Goal: Information Seeking & Learning: Learn about a topic

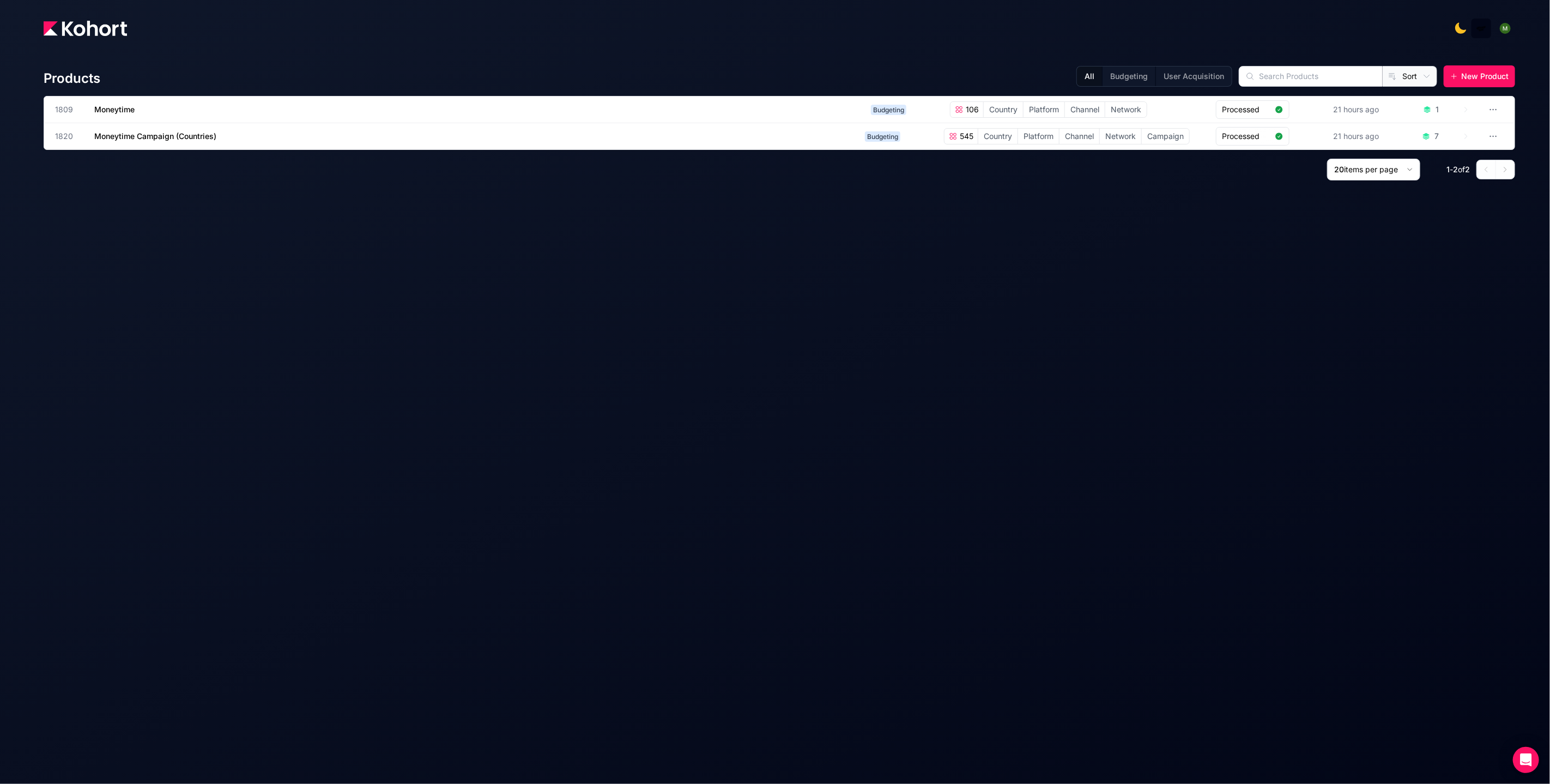
click at [204, 203] on div "Products All Budgeting User Acquisition Sort New Product 1809 Moneytime Budgeti…" at bounding box center [779, 409] width 1472 height 714
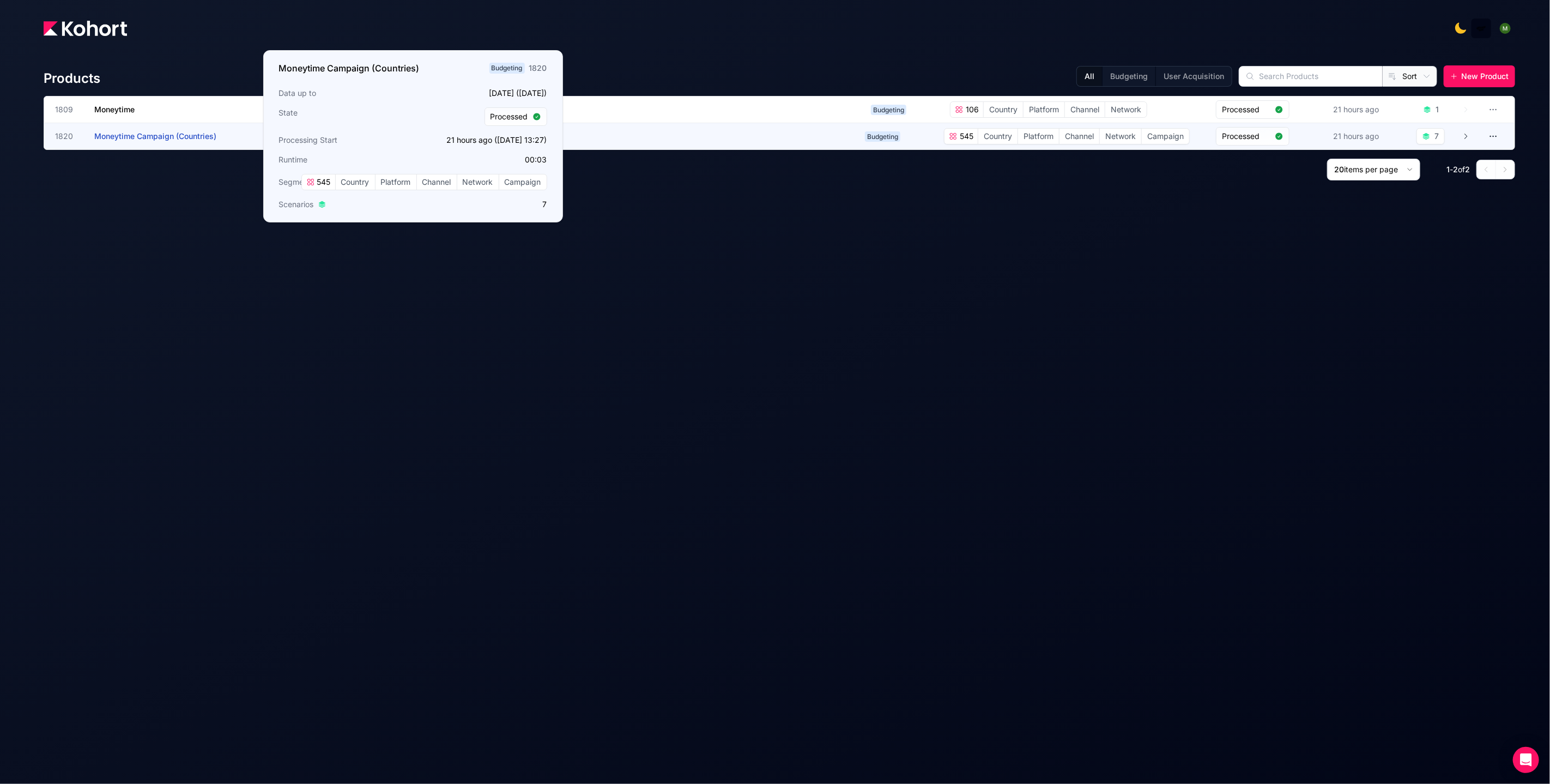
click at [177, 138] on span "Moneytime Campaign (Countries)" at bounding box center [156, 136] width 122 height 9
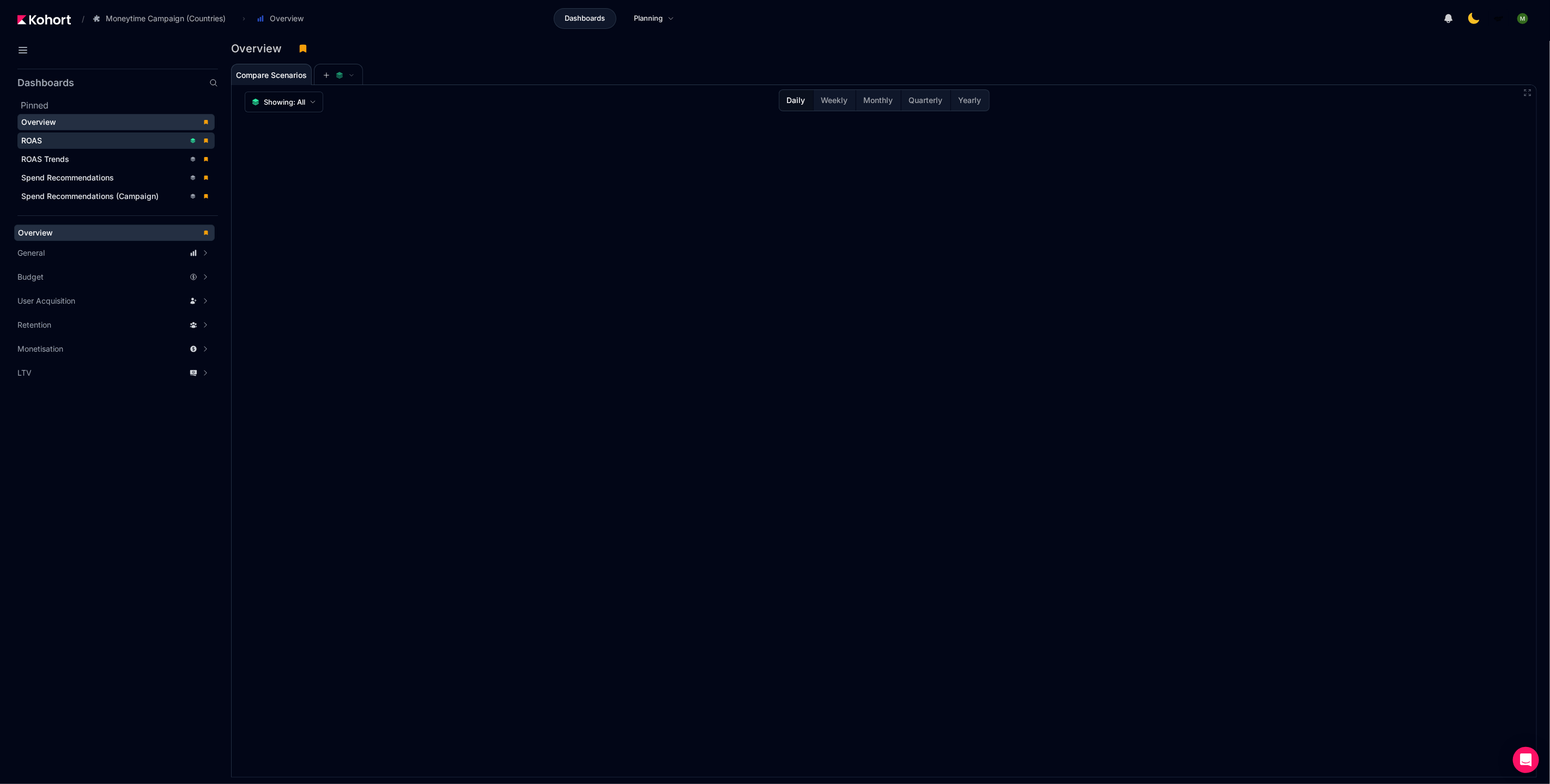
click at [107, 140] on div "ROAS" at bounding box center [103, 140] width 164 height 11
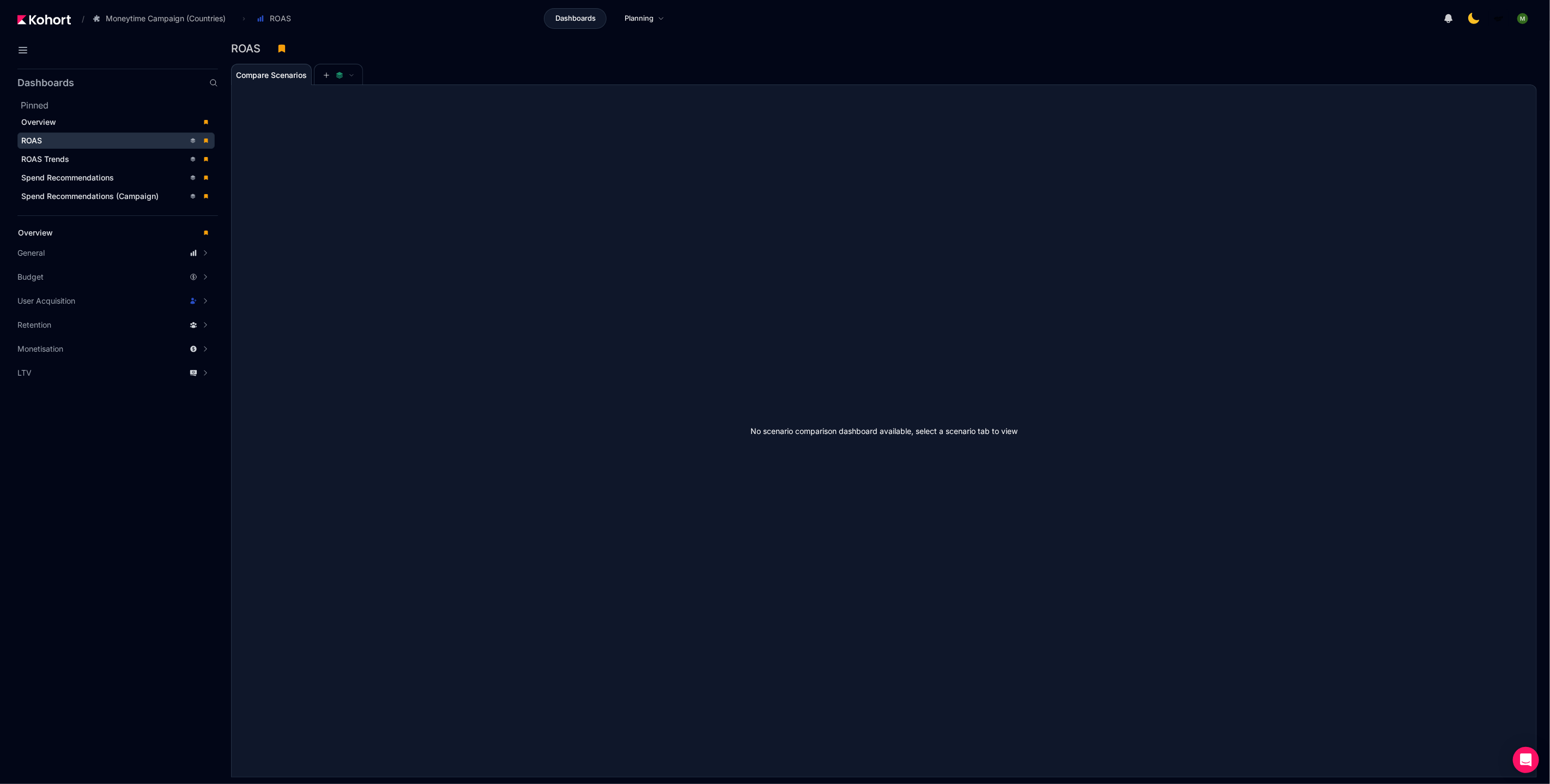
click at [964, 73] on div "Compare Scenarios" at bounding box center [871, 74] width 1280 height 21
click at [612, 348] on div "No scenario comparison dashboard available, select a scenario tab to view" at bounding box center [884, 431] width 1305 height 692
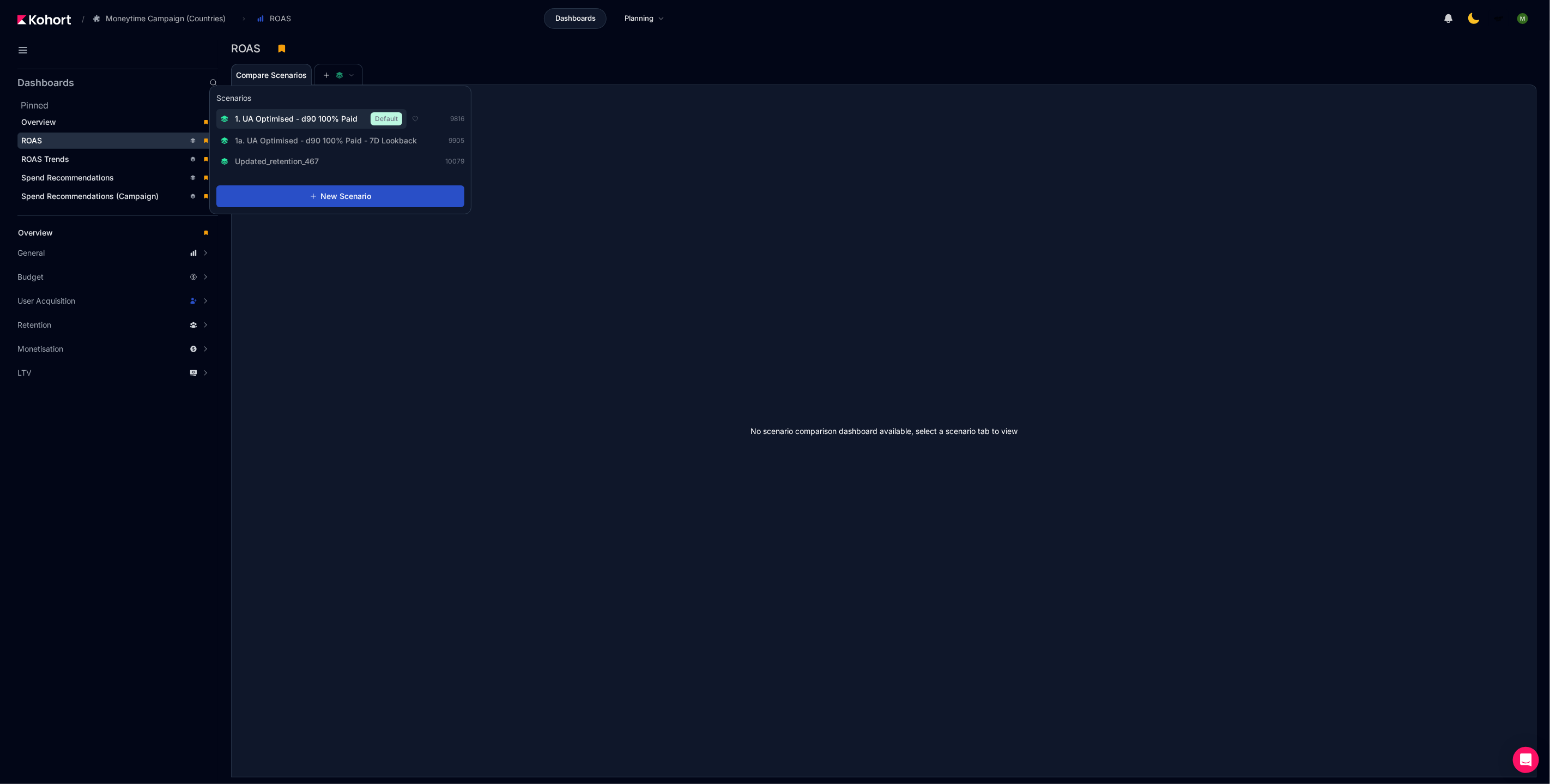
click at [330, 115] on span "1. UA Optimised - d90 100% Paid" at bounding box center [296, 119] width 123 height 11
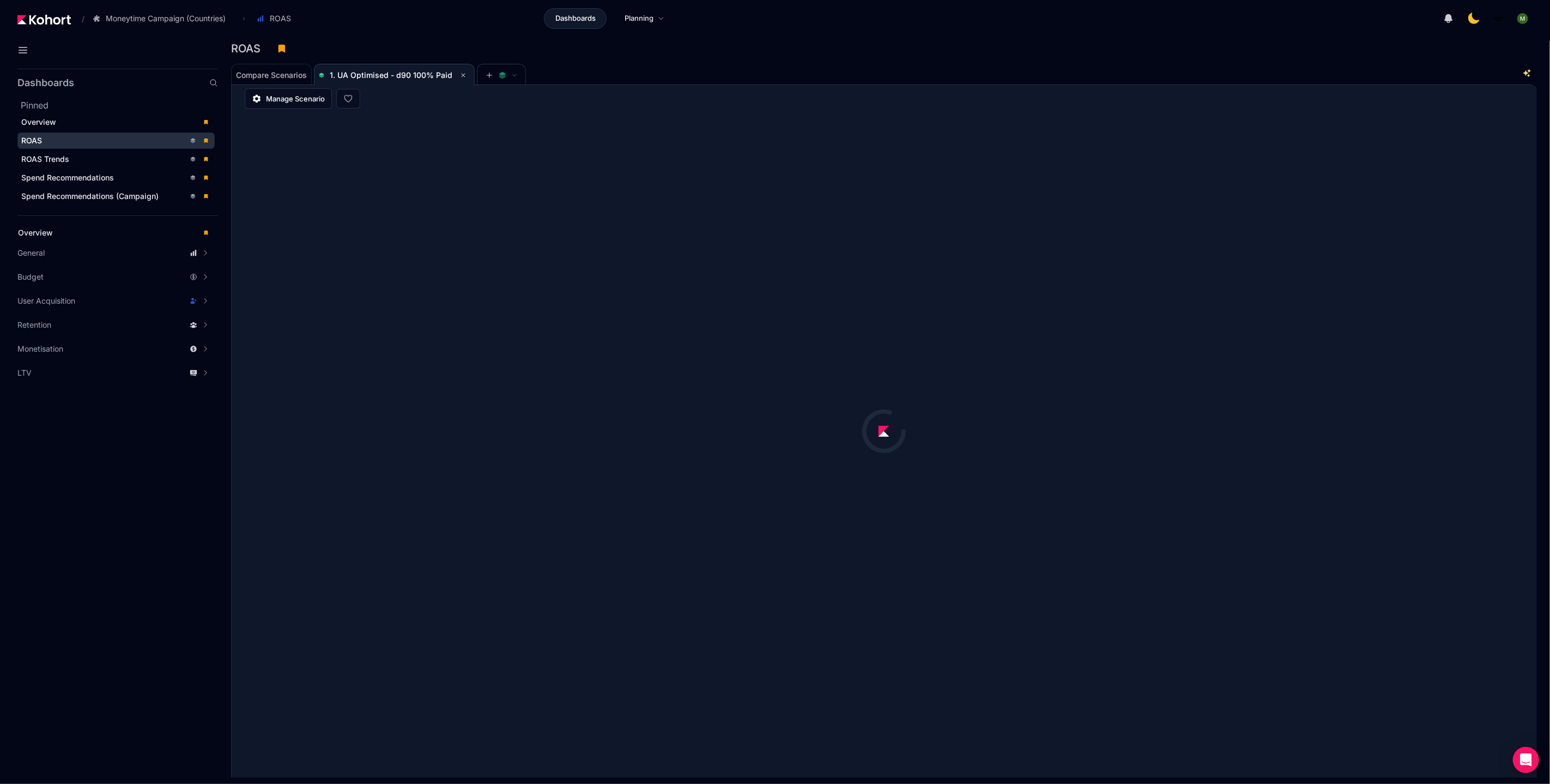
click at [881, 65] on div "Compare Scenarios 1. UA Optimised - d90 100% Paid" at bounding box center [871, 74] width 1280 height 21
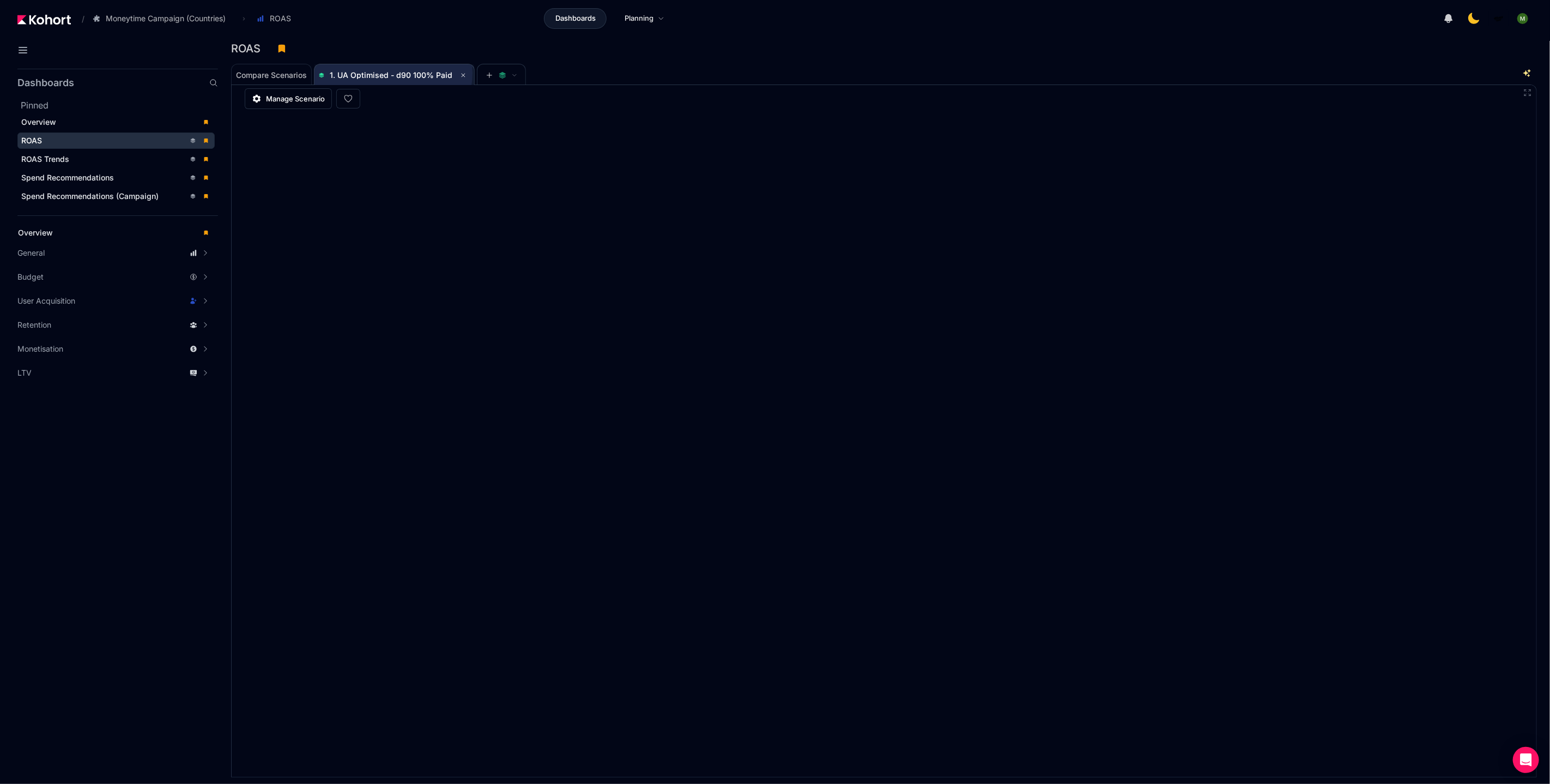
click at [393, 72] on span "1. UA Optimised - d90 100% Paid" at bounding box center [390, 74] width 123 height 9
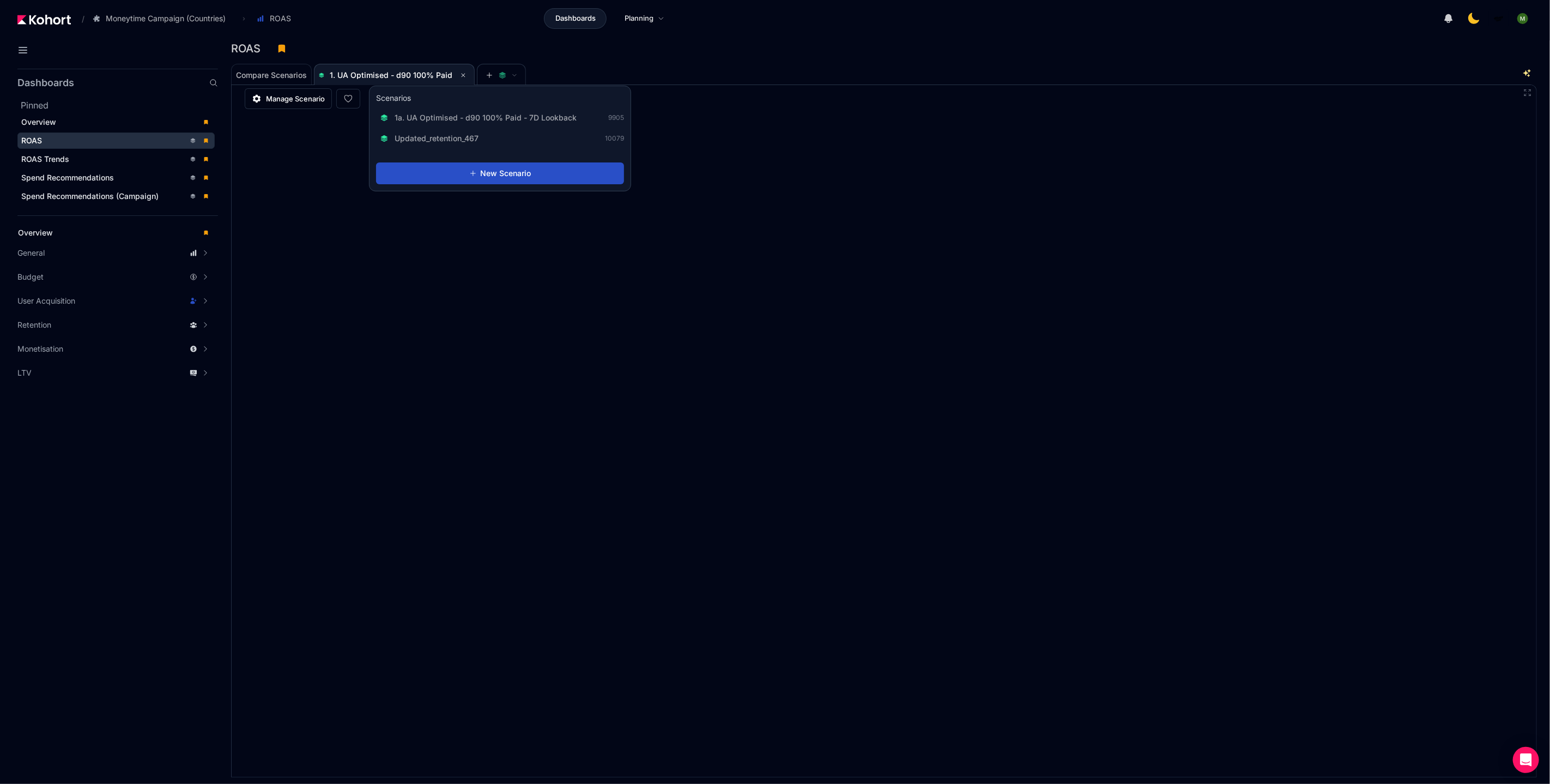
scroll to position [1, 0]
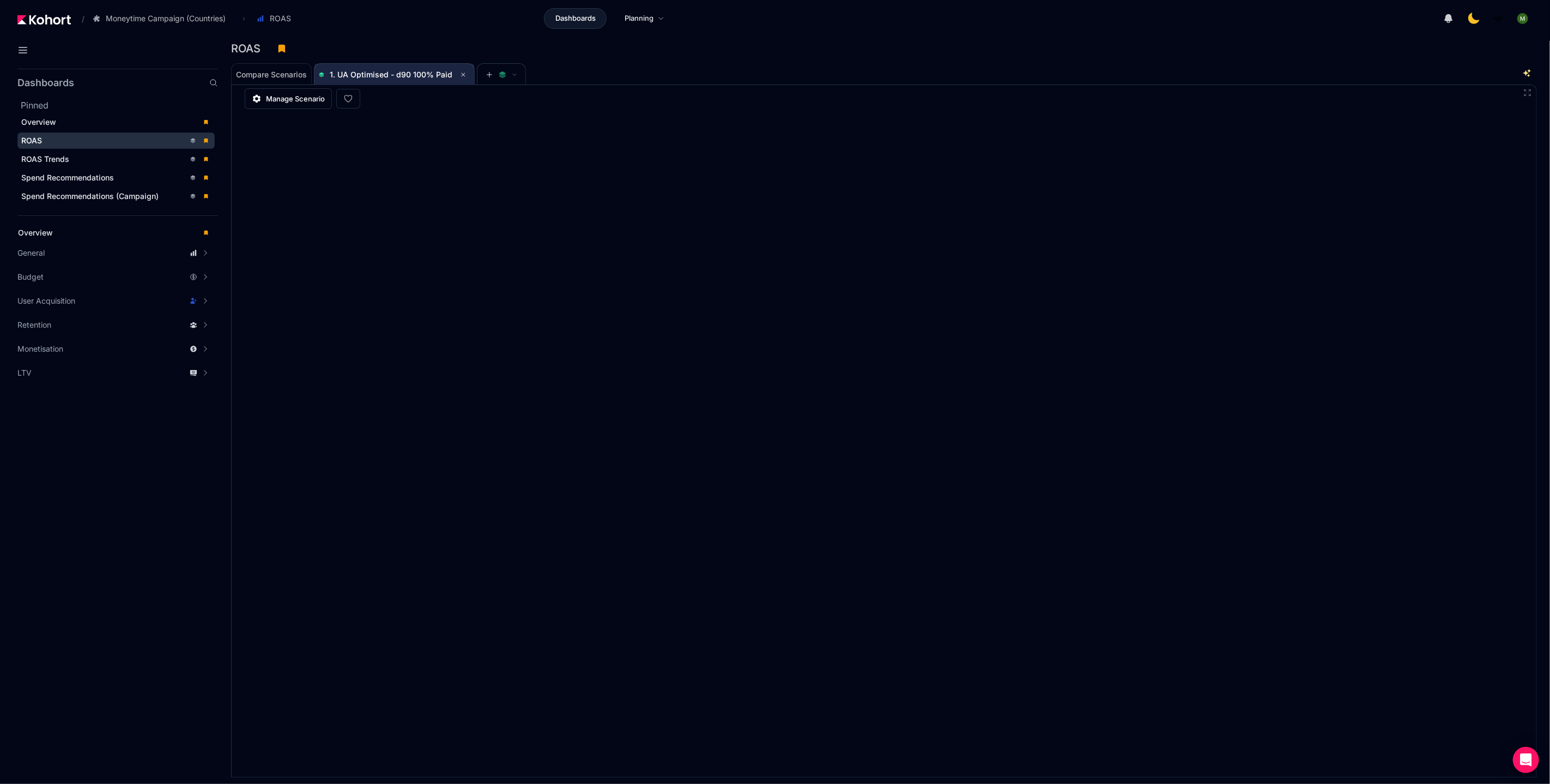
click at [726, 72] on div "Compare Scenarios 1. UA Optimised - d90 100% Paid" at bounding box center [871, 73] width 1280 height 21
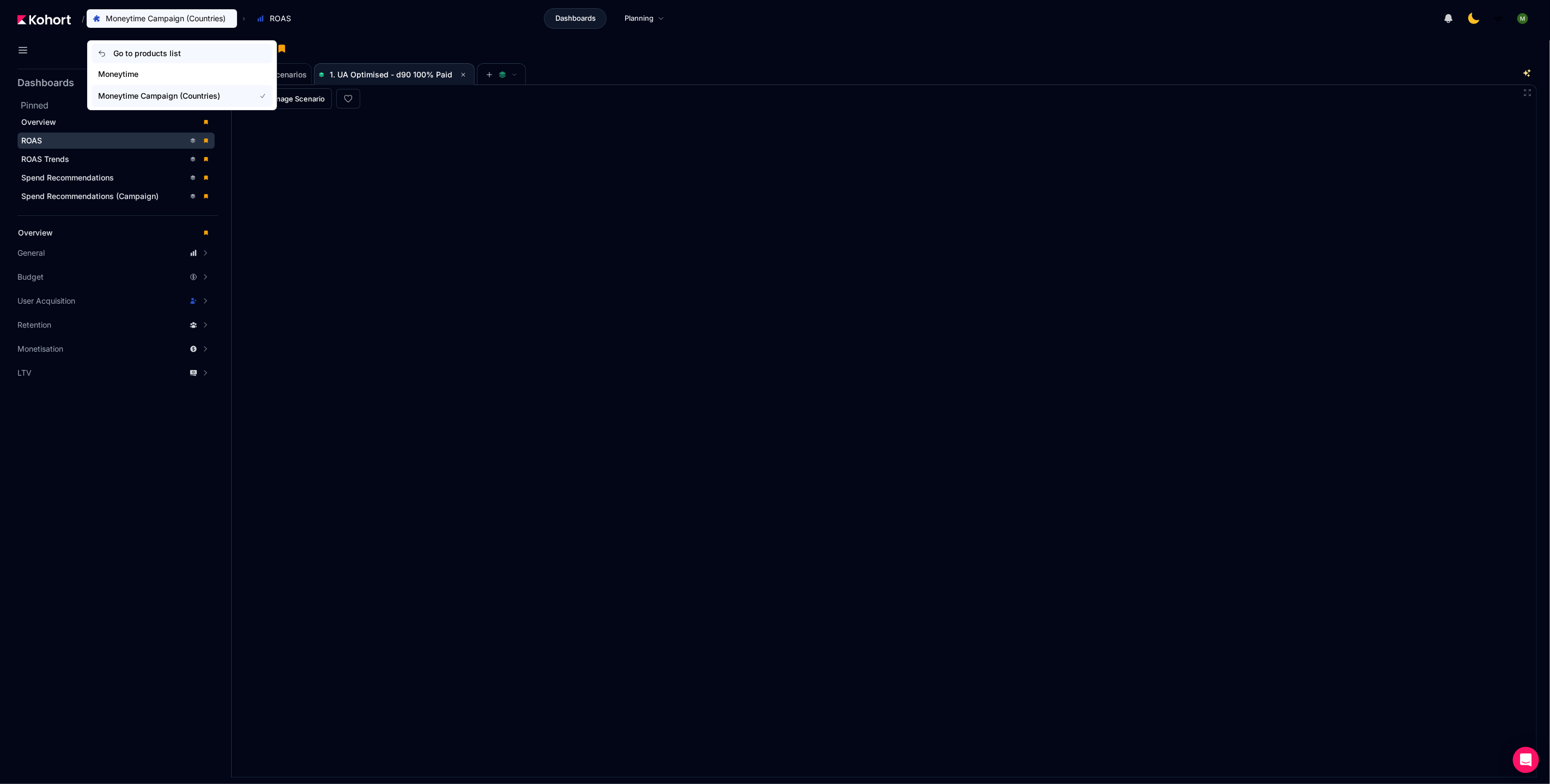
click at [173, 59] on link "Go to products list" at bounding box center [182, 54] width 181 height 20
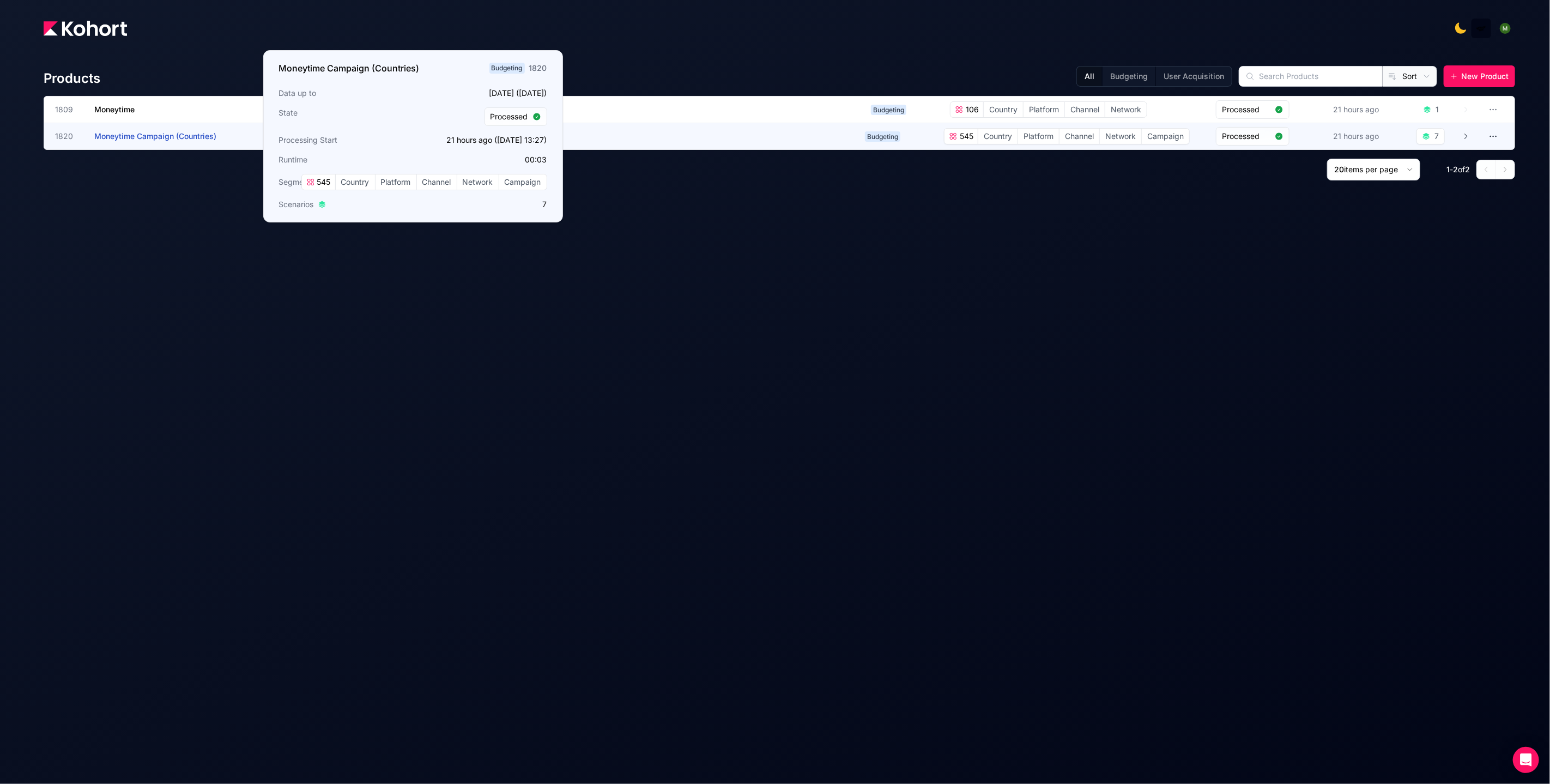
click at [187, 138] on span "Moneytime Campaign (Countries)" at bounding box center [156, 136] width 122 height 9
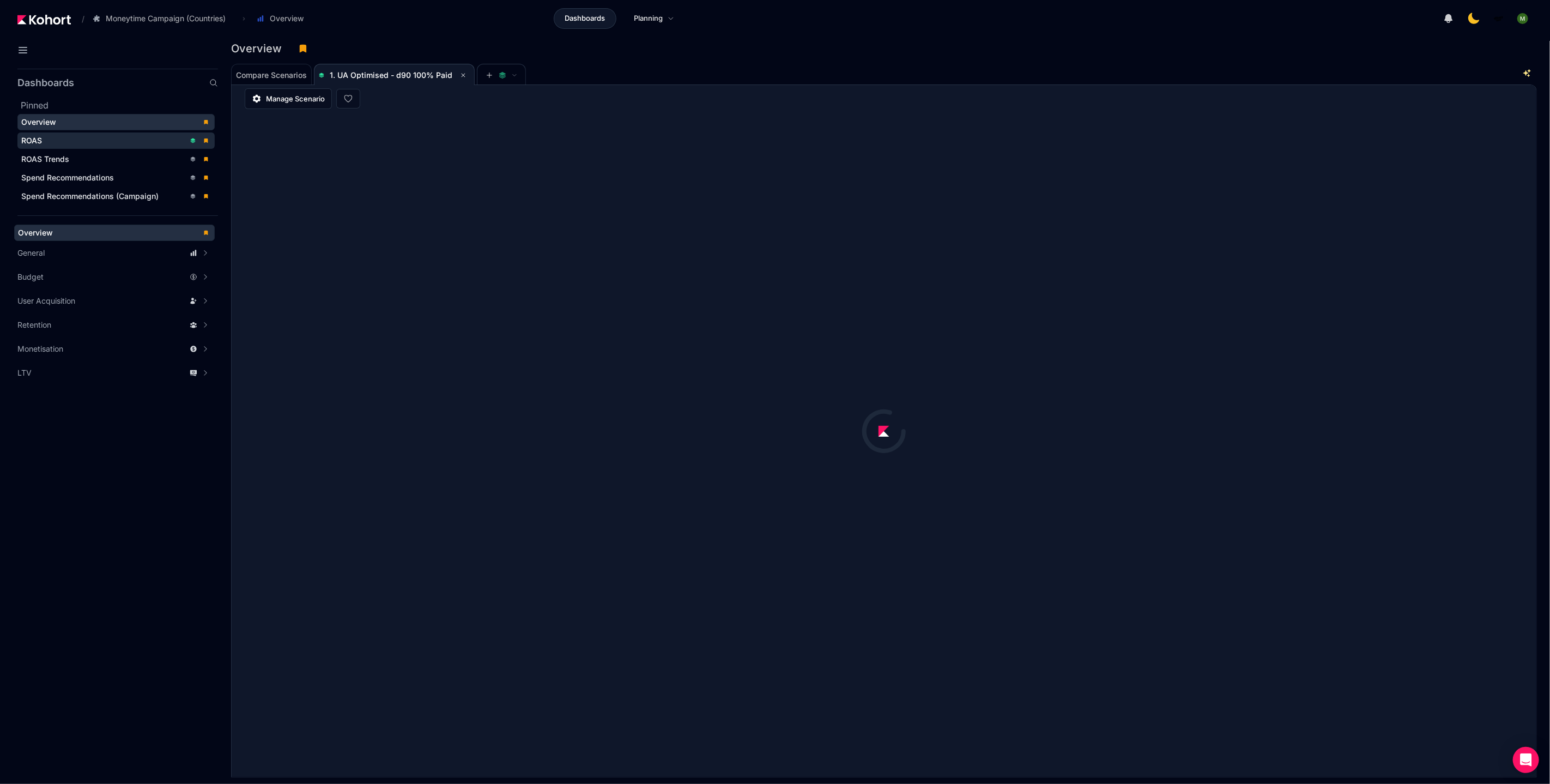
click at [139, 138] on div "ROAS" at bounding box center [103, 140] width 164 height 11
